Goal: Task Accomplishment & Management: Use online tool/utility

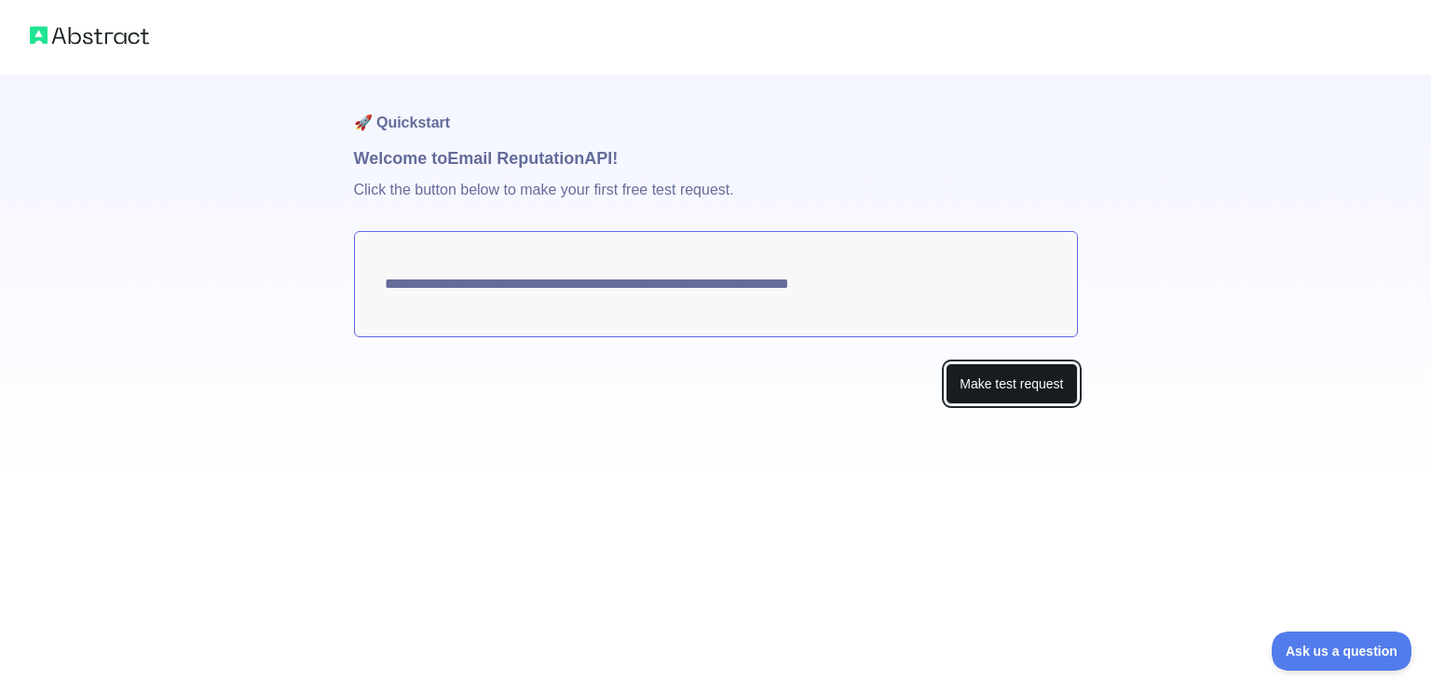
click at [984, 373] on button "Make test request" at bounding box center [1010, 384] width 131 height 42
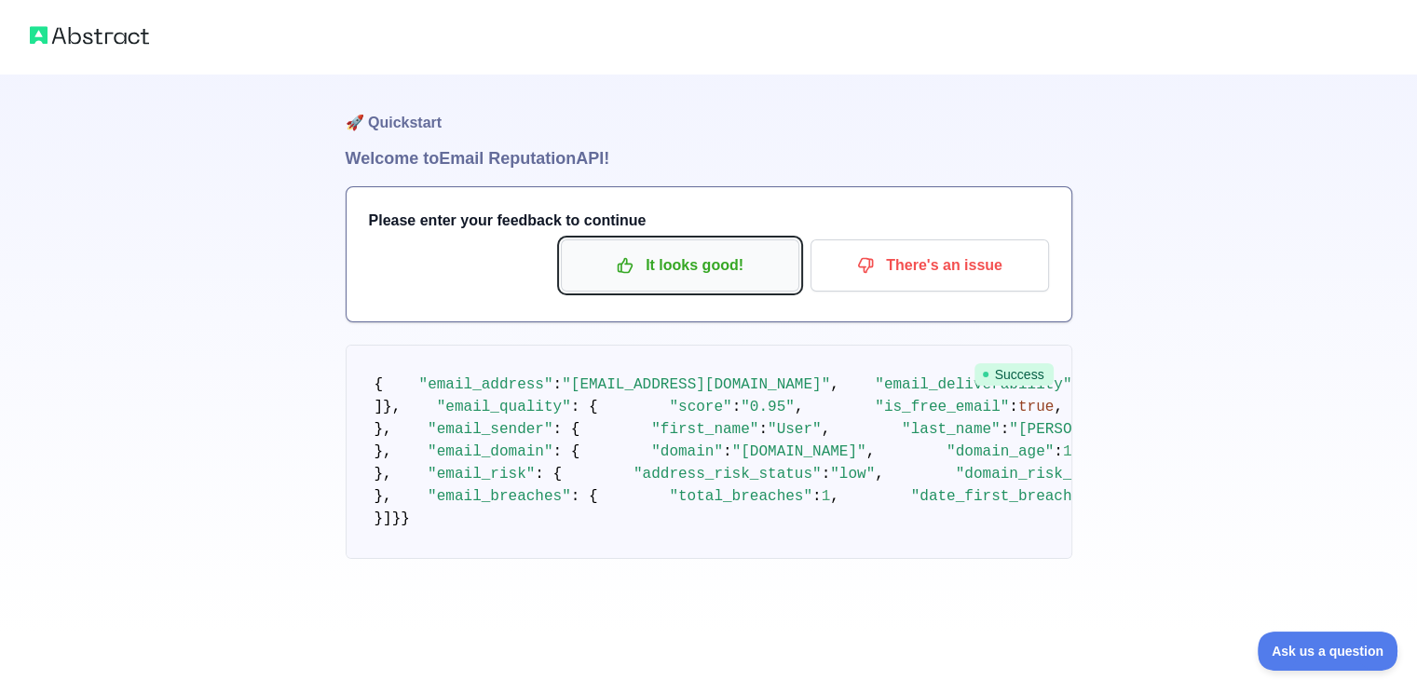
click at [669, 260] on p "It looks good!" at bounding box center [680, 266] width 210 height 32
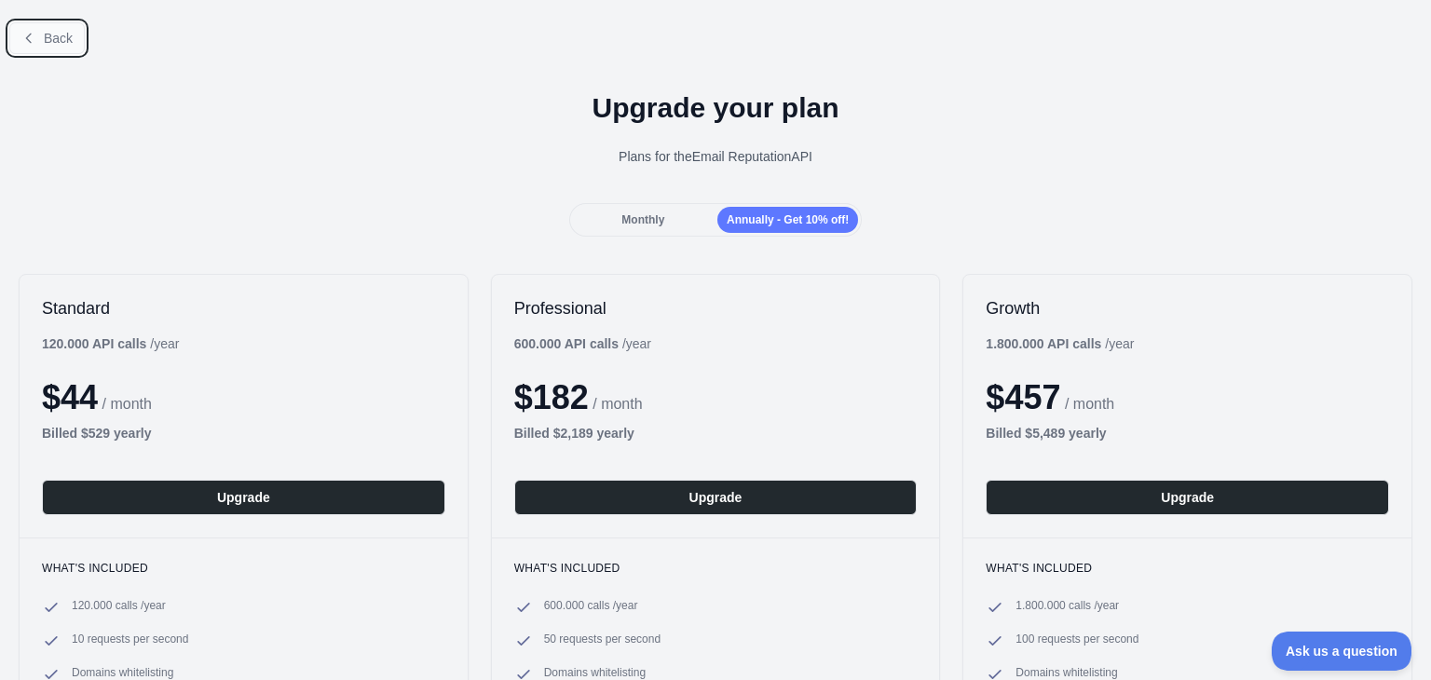
click at [57, 39] on span "Back" at bounding box center [58, 38] width 29 height 15
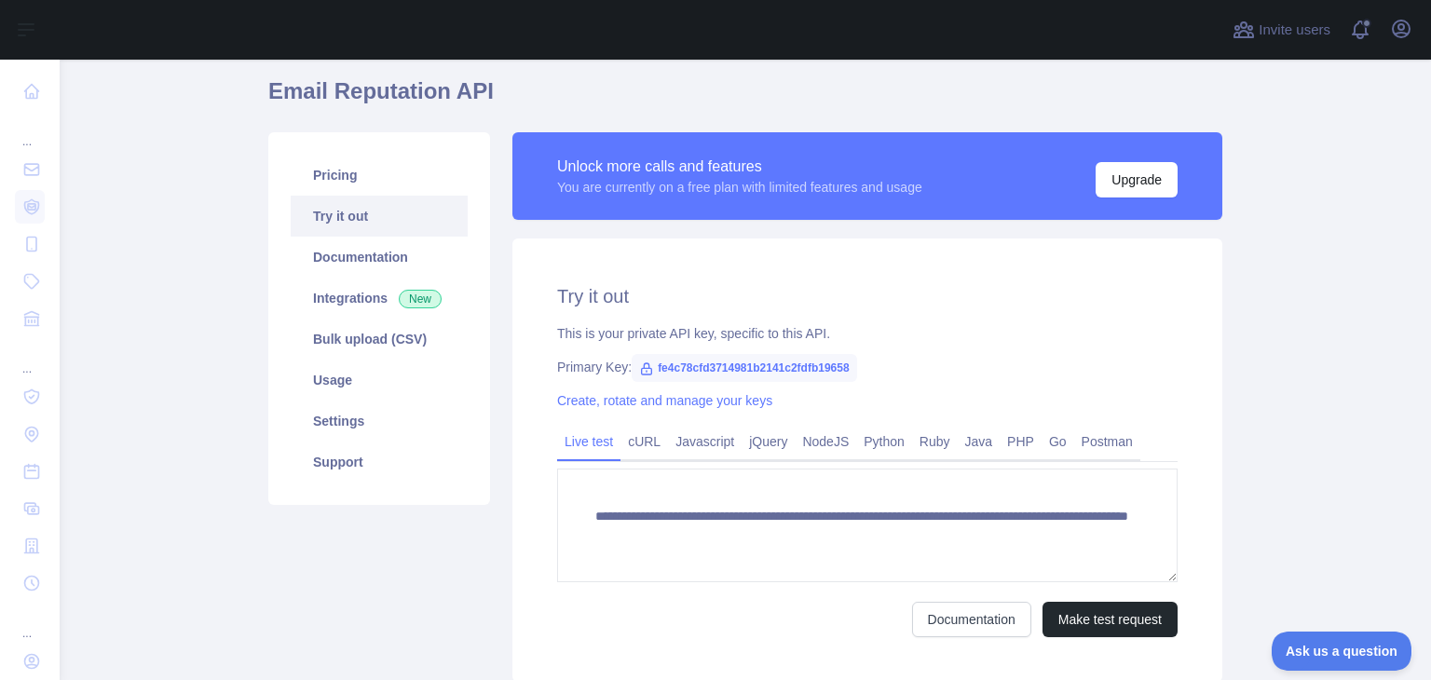
scroll to position [67, 0]
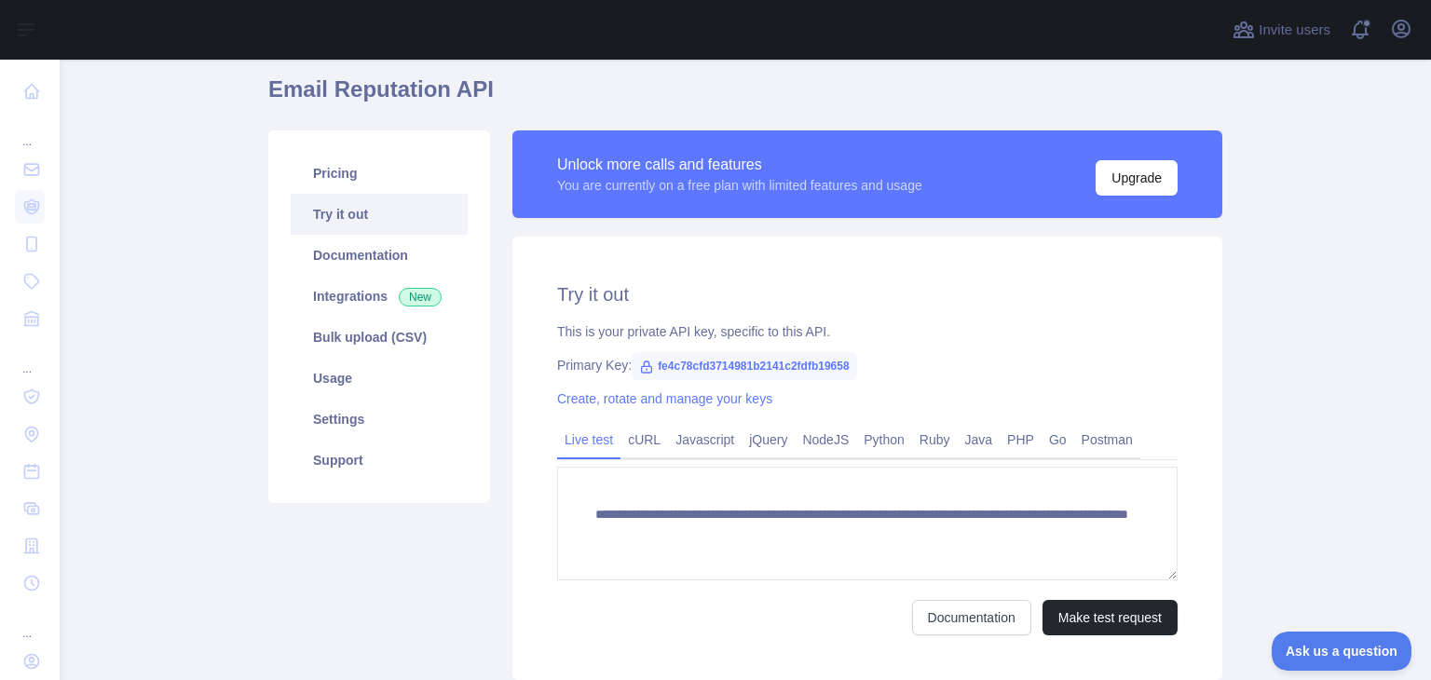
click at [663, 362] on span "fe4c78cfd3714981b2141c2fdfb19658" at bounding box center [743, 366] width 224 height 28
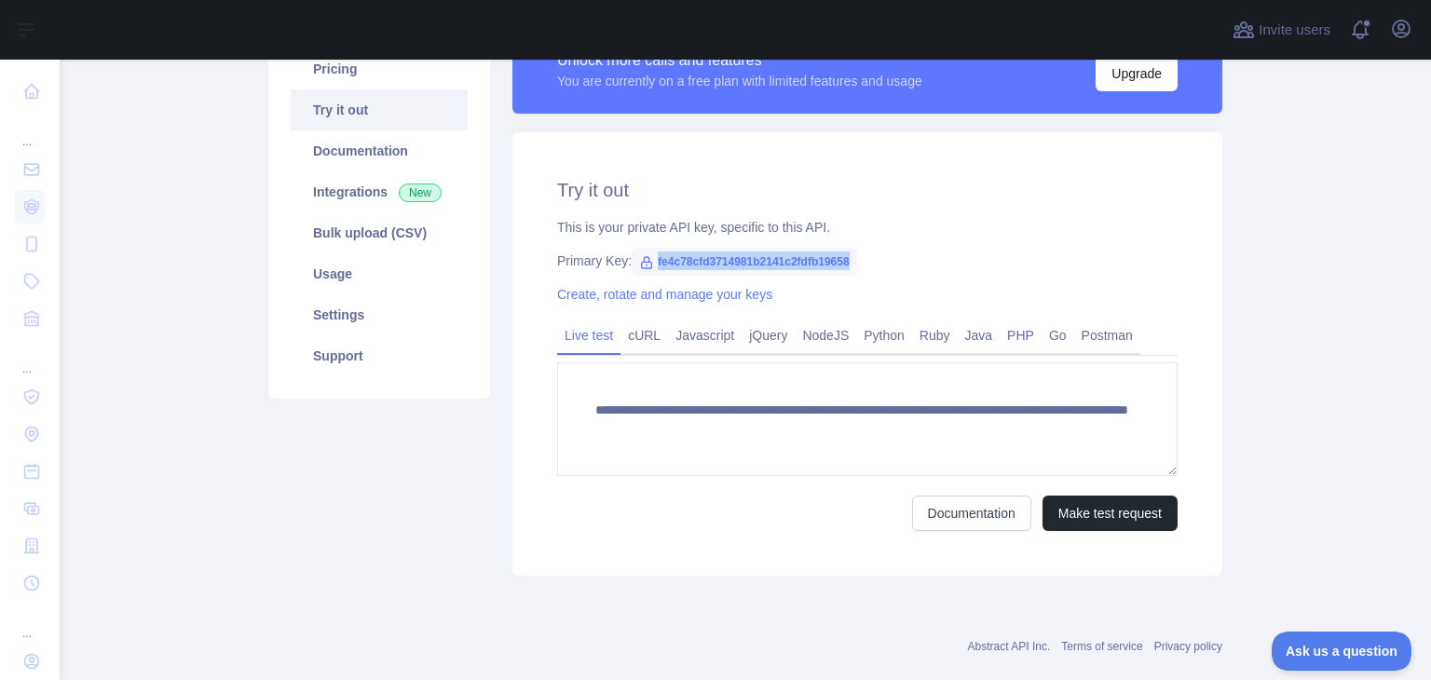
scroll to position [186, 0]
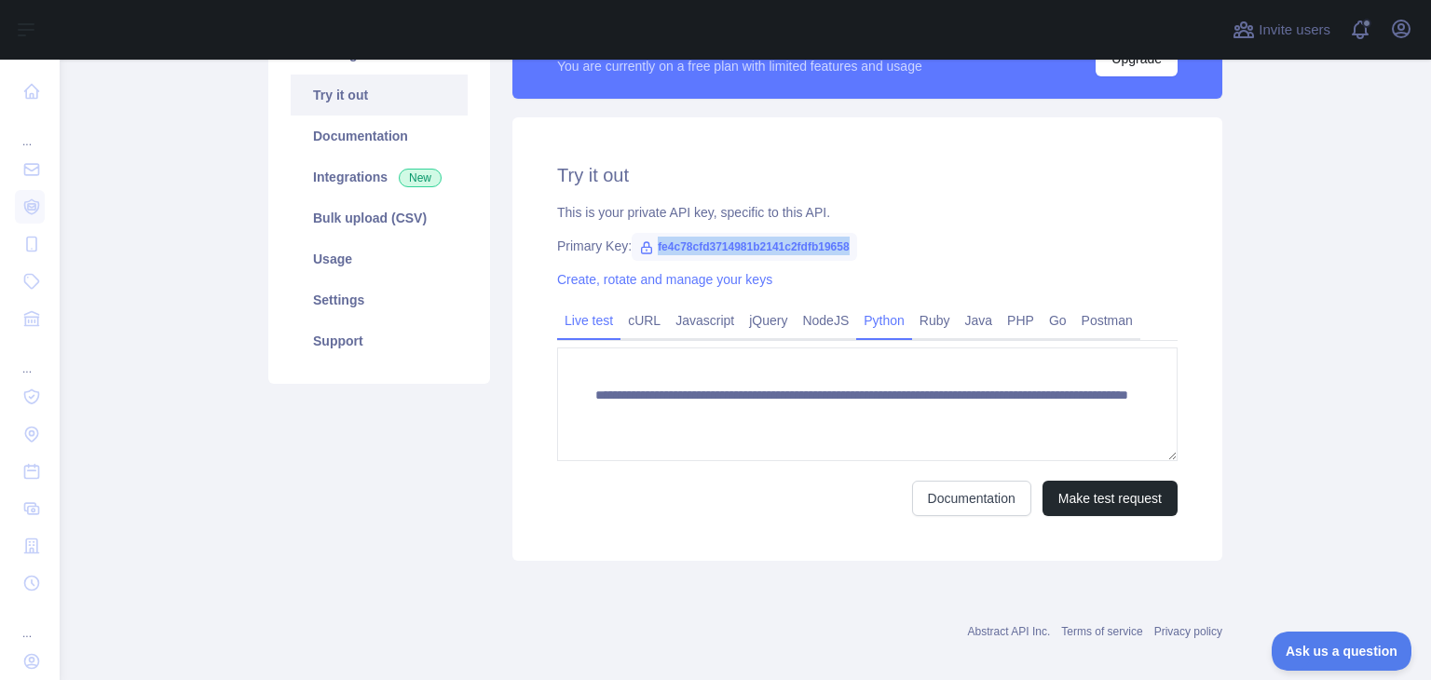
click at [887, 323] on link "Python" at bounding box center [884, 320] width 56 height 30
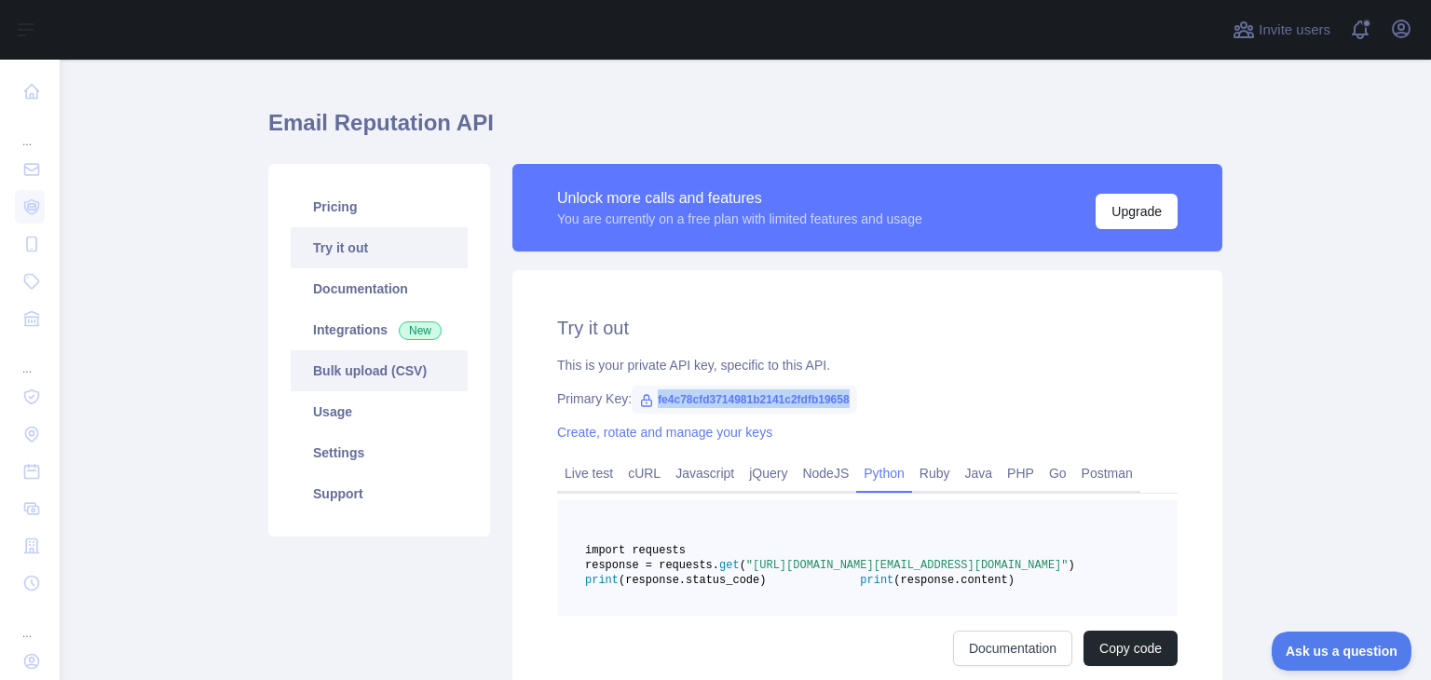
scroll to position [34, 0]
